Goal: Task Accomplishment & Management: Use online tool/utility

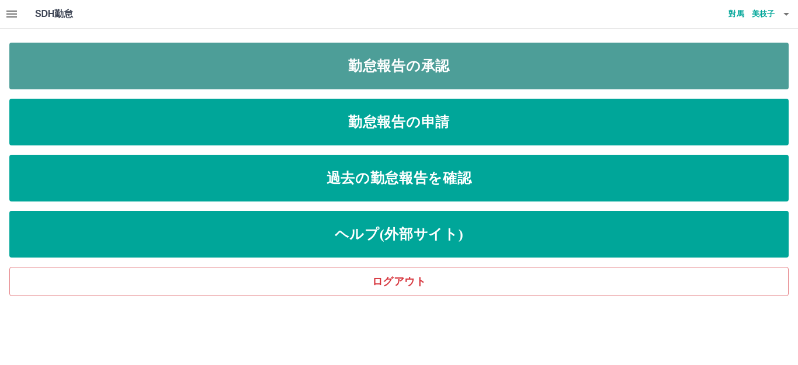
click at [204, 61] on link "勤怠報告の承認" at bounding box center [398, 66] width 779 height 47
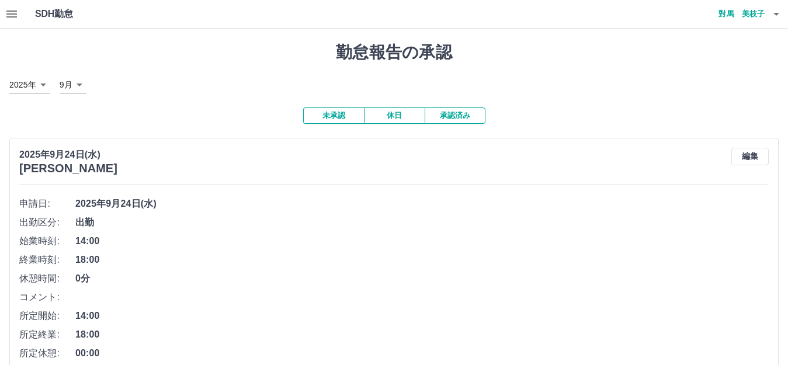
click at [192, 58] on h1 "勤怠報告の承認" at bounding box center [393, 53] width 769 height 20
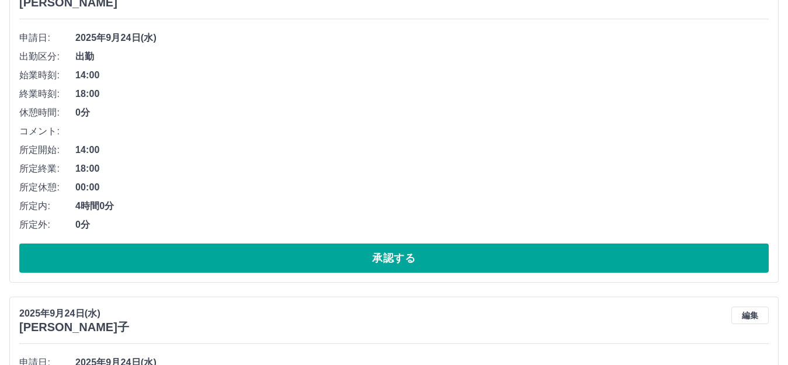
scroll to position [175, 0]
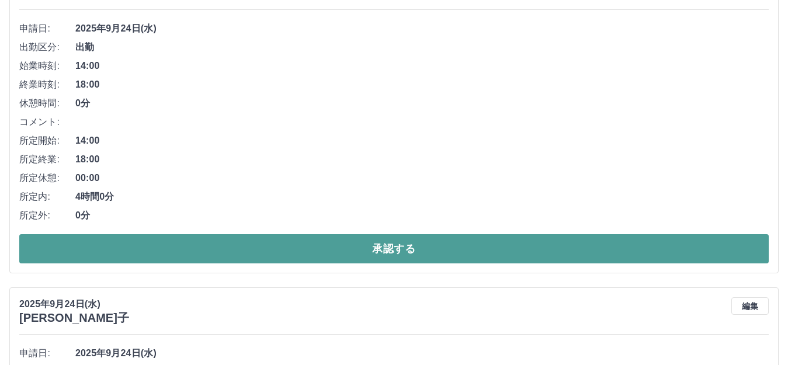
click at [280, 250] on button "承認する" at bounding box center [393, 248] width 749 height 29
click at [303, 254] on button "承認する" at bounding box center [393, 248] width 749 height 29
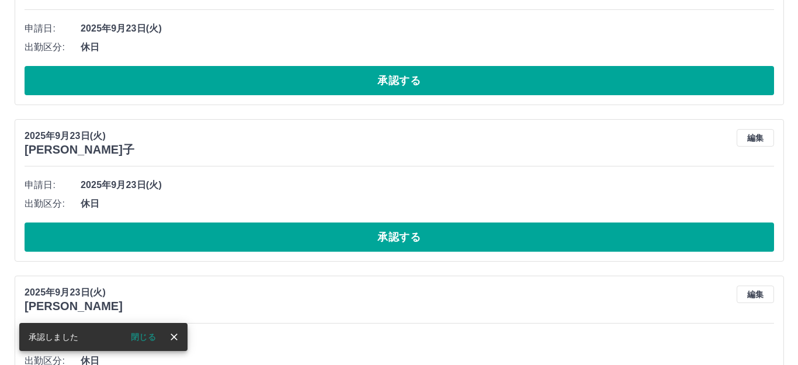
scroll to position [0, 0]
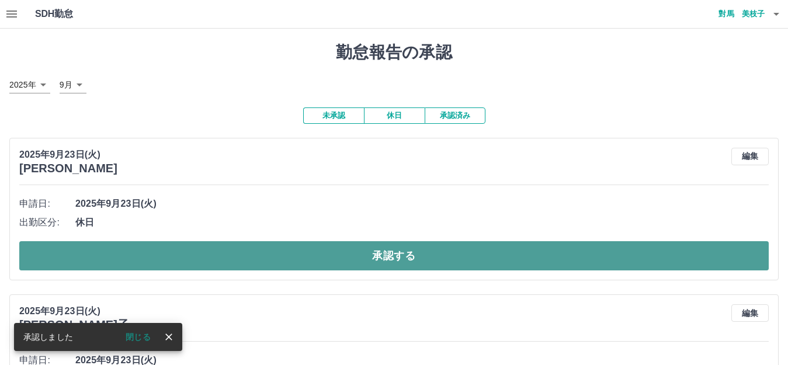
click at [270, 255] on button "承認する" at bounding box center [393, 255] width 749 height 29
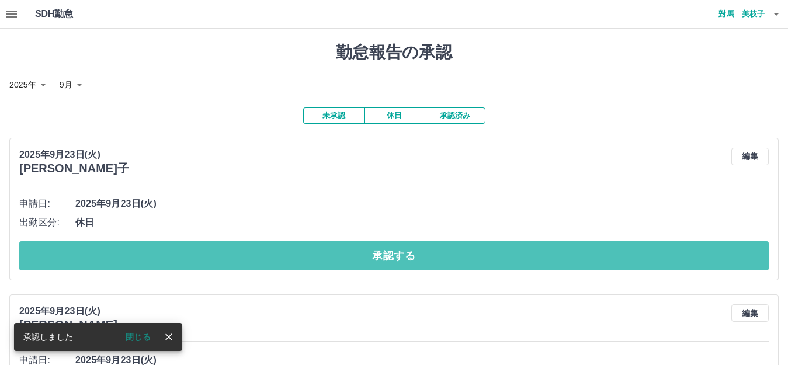
click at [270, 255] on button "承認する" at bounding box center [393, 255] width 749 height 29
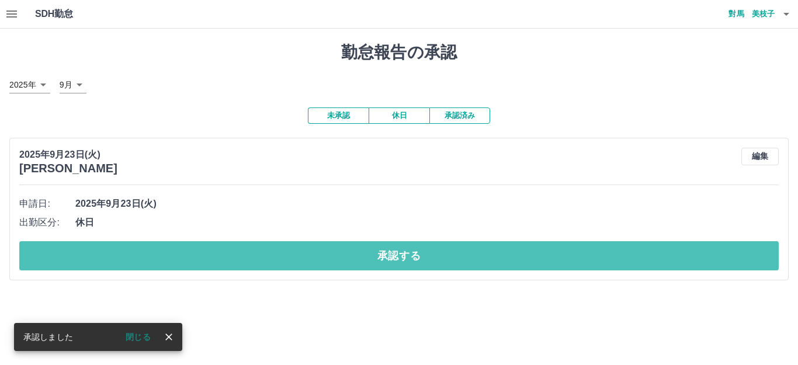
click at [270, 255] on button "承認する" at bounding box center [398, 255] width 759 height 29
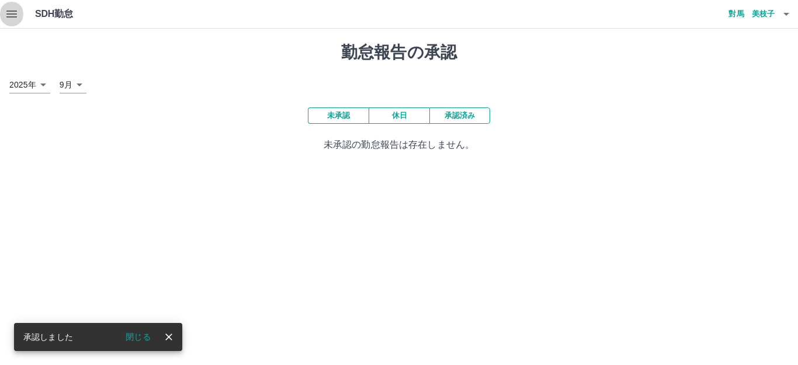
click at [11, 14] on icon "button" at bounding box center [11, 14] width 11 height 7
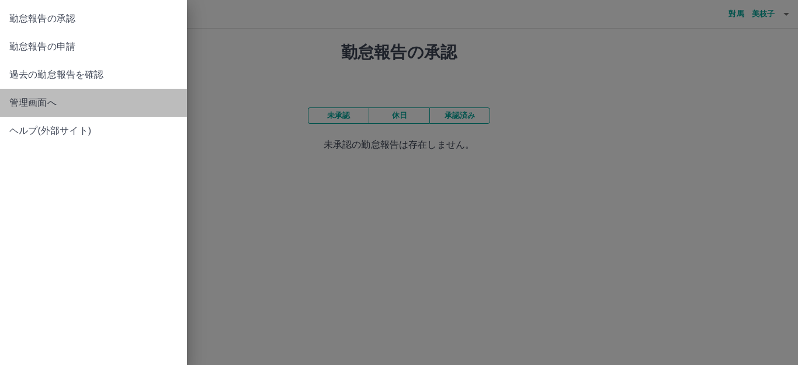
click at [50, 96] on span "管理画面へ" at bounding box center [93, 103] width 168 height 14
